Goal: Information Seeking & Learning: Find specific page/section

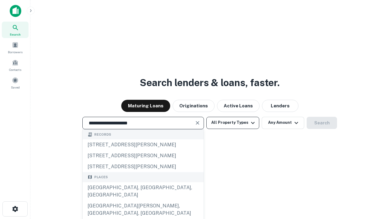
click at [143, 200] on div "[GEOGRAPHIC_DATA], [GEOGRAPHIC_DATA], [GEOGRAPHIC_DATA]" at bounding box center [143, 191] width 121 height 18
click at [233, 122] on button "All Property Types" at bounding box center [232, 123] width 53 height 12
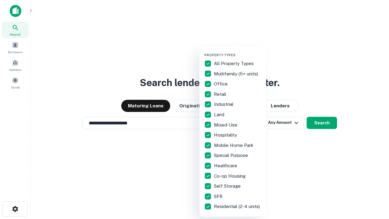
type input "**********"
click at [237, 51] on button "button" at bounding box center [237, 51] width 67 height 0
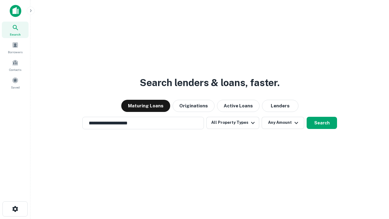
scroll to position [9, 0]
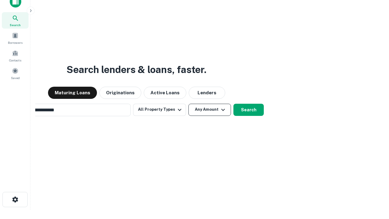
click at [188, 104] on button "Any Amount" at bounding box center [209, 110] width 43 height 12
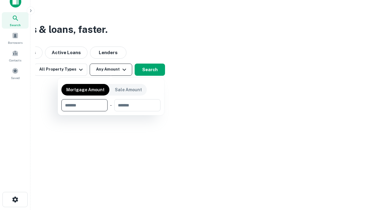
scroll to position [10, 0]
type input "*******"
click at [111, 111] on button "button" at bounding box center [110, 111] width 99 height 0
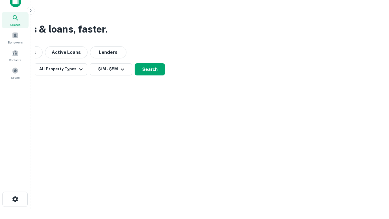
scroll to position [0, 0]
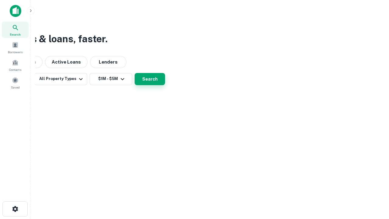
click at [165, 85] on button "Search" at bounding box center [149, 79] width 30 height 12
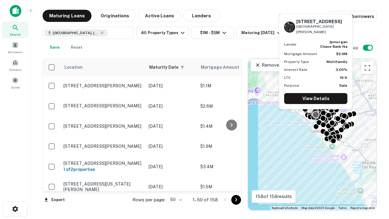
click at [175, 199] on body "Search Borrowers Contacts Saved Maturing Loans Originations Active Loans Lender…" at bounding box center [194, 109] width 389 height 219
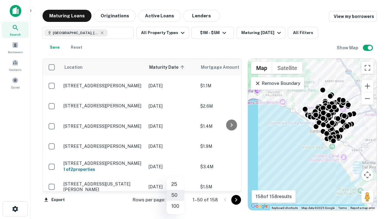
click at [175, 184] on li "25" at bounding box center [175, 184] width 18 height 11
